Goal: Find specific page/section: Find specific page/section

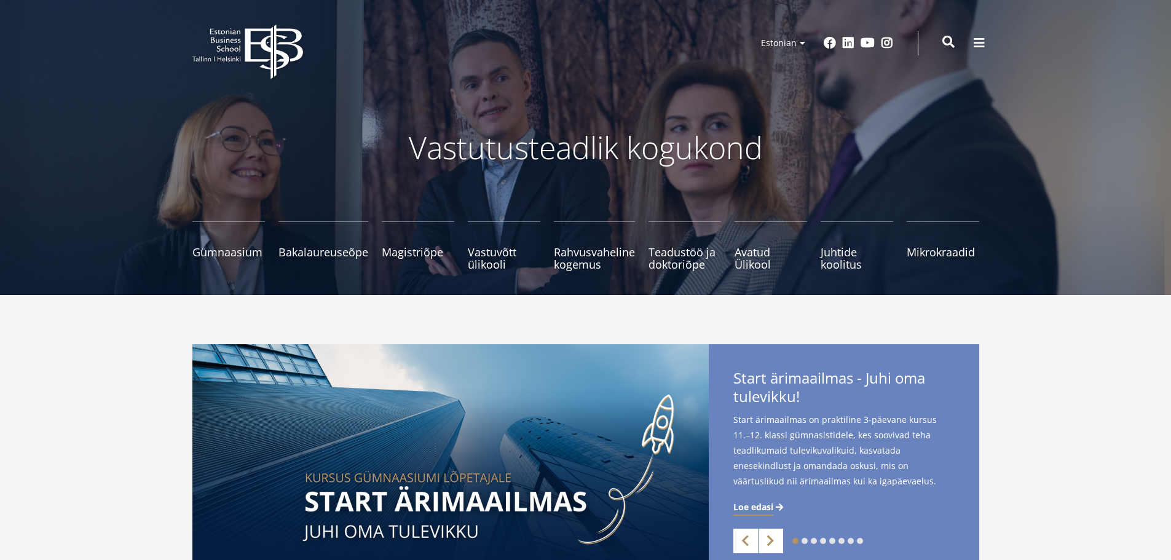
click at [953, 44] on span at bounding box center [948, 42] width 12 height 12
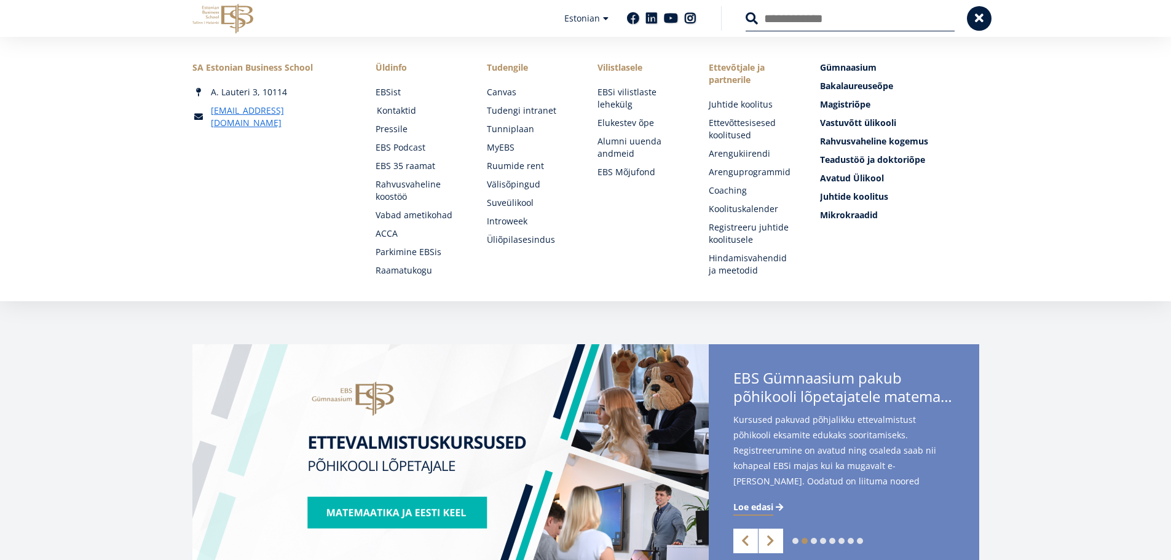
click at [406, 104] on link "Kontaktid" at bounding box center [420, 110] width 87 height 12
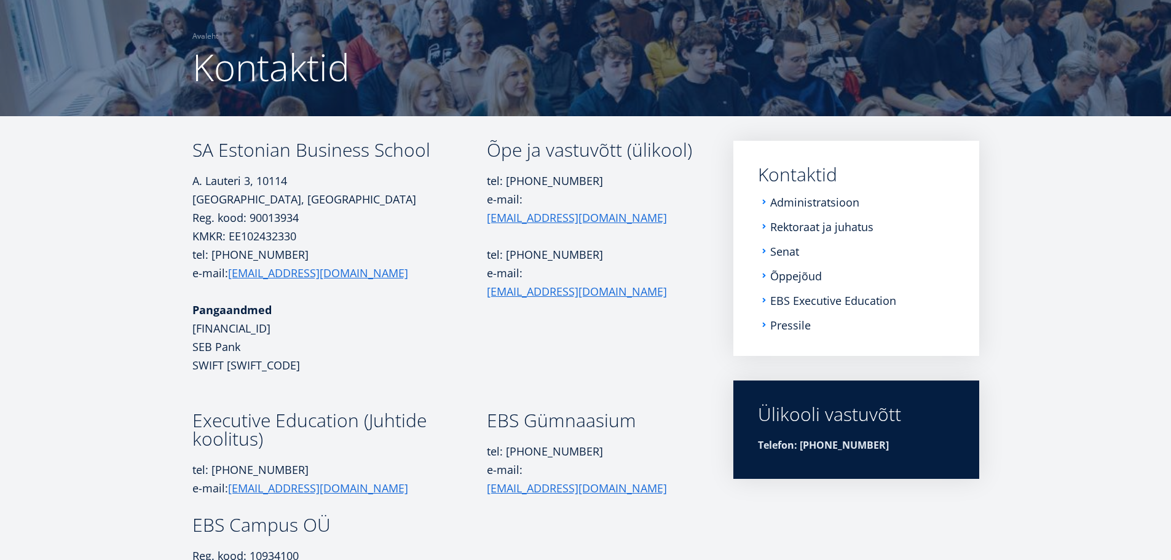
scroll to position [86, 0]
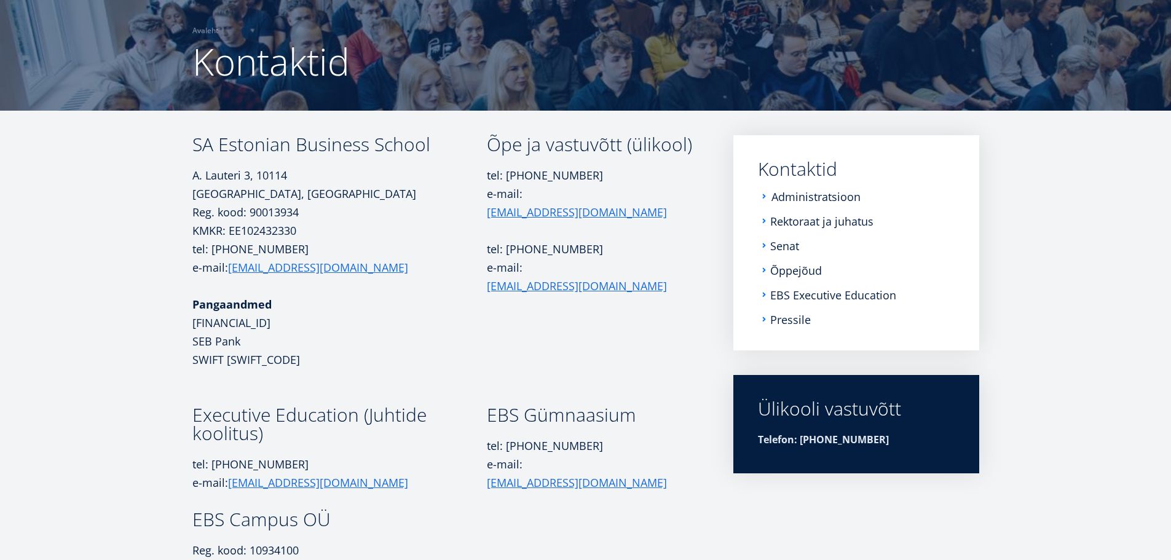
click at [785, 198] on link "Administratsioon" at bounding box center [815, 196] width 89 height 12
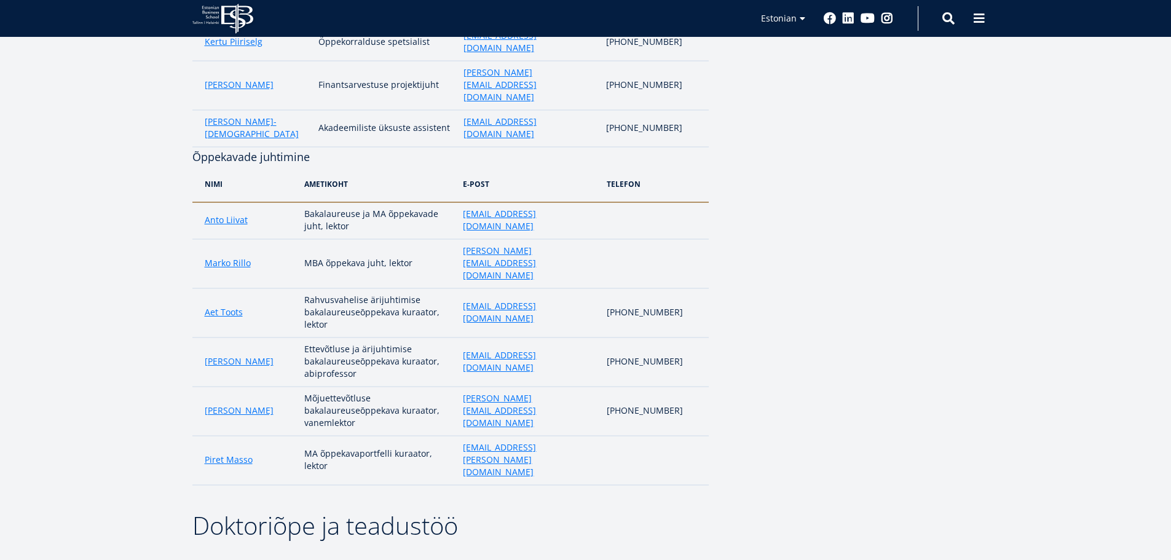
scroll to position [1, 0]
